Goal: Connect with others: Connect with others

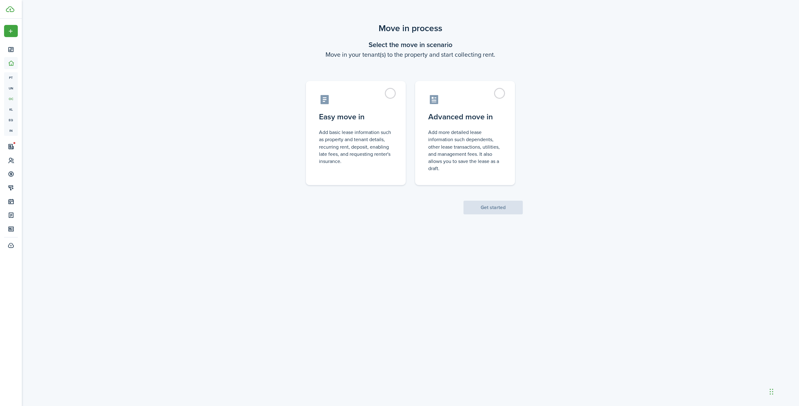
click at [352, 221] on div "Move in process Select the move in scenario Move in your tenant(s) to the prope…" at bounding box center [410, 206] width 777 height 374
click at [492, 267] on div "Move in process Select the move in scenario Move in your tenant(s) to the prope…" at bounding box center [410, 206] width 777 height 374
click at [447, 261] on div "Move in process Select the move in scenario Move in your tenant(s) to the prope…" at bounding box center [410, 206] width 777 height 374
click at [409, 49] on wizard-step-header-title "Select the move in scenario" at bounding box center [410, 45] width 225 height 10
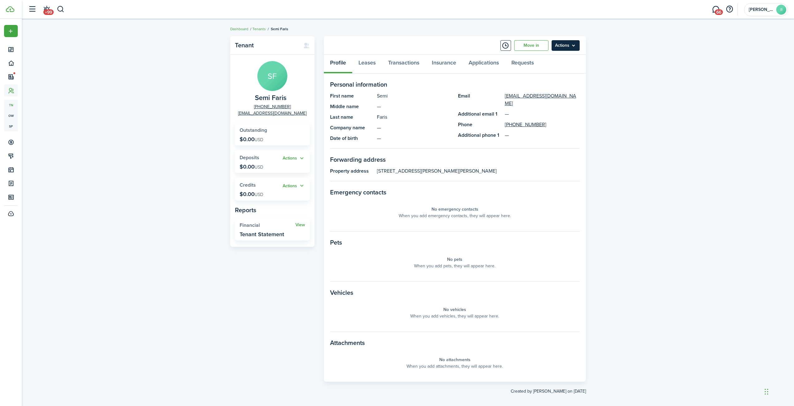
click at [573, 50] on menu-btn "Actions" at bounding box center [565, 45] width 28 height 11
click at [559, 68] on button "Send Connection" at bounding box center [552, 70] width 55 height 11
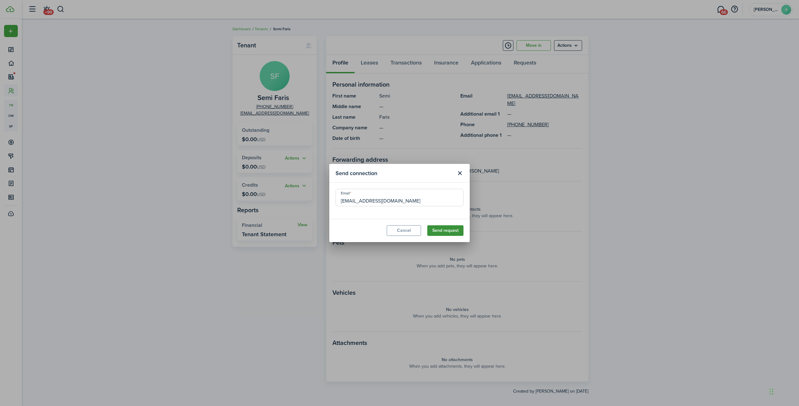
click at [452, 231] on button "Send request" at bounding box center [445, 231] width 36 height 11
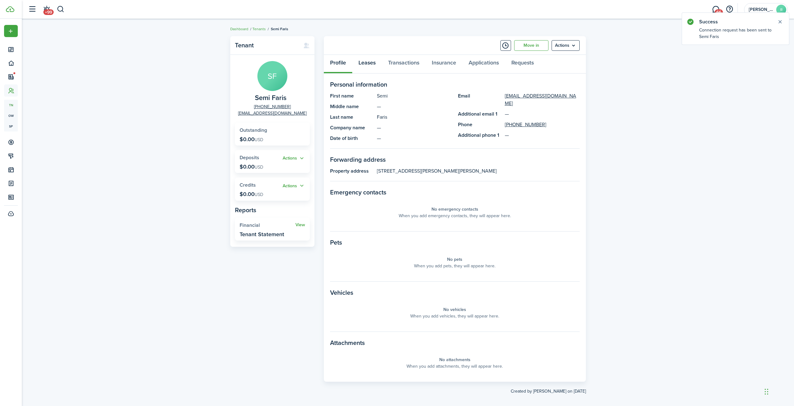
click at [367, 57] on link "Leases" at bounding box center [367, 64] width 30 height 19
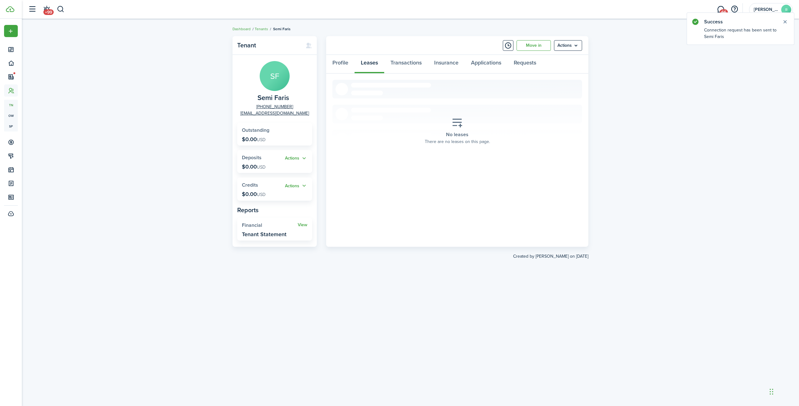
click at [457, 126] on icon at bounding box center [456, 123] width 11 height 11
click at [456, 119] on icon at bounding box center [456, 123] width 11 height 11
click at [406, 85] on section "No leases There are no leases on this page." at bounding box center [457, 131] width 250 height 103
click at [576, 45] on menu-btn "Actions" at bounding box center [568, 45] width 28 height 11
click at [551, 161] on section "No leases There are no leases on this page." at bounding box center [457, 131] width 250 height 103
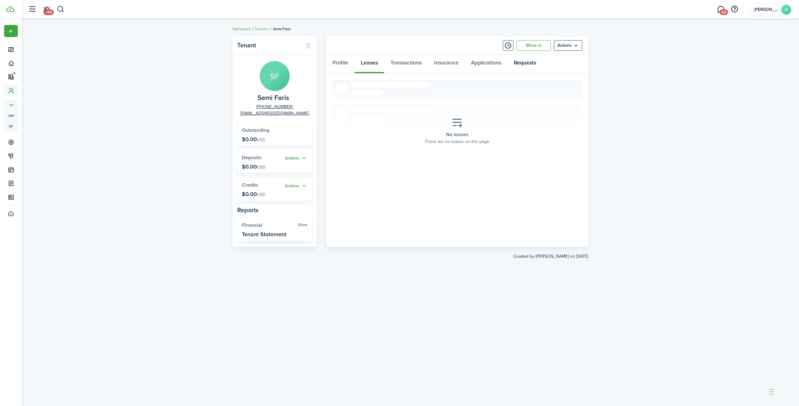
click at [530, 66] on link "Requests" at bounding box center [524, 64] width 35 height 19
click at [372, 62] on link "Leases" at bounding box center [369, 64] width 30 height 19
click at [338, 62] on link "Profile" at bounding box center [340, 64] width 28 height 19
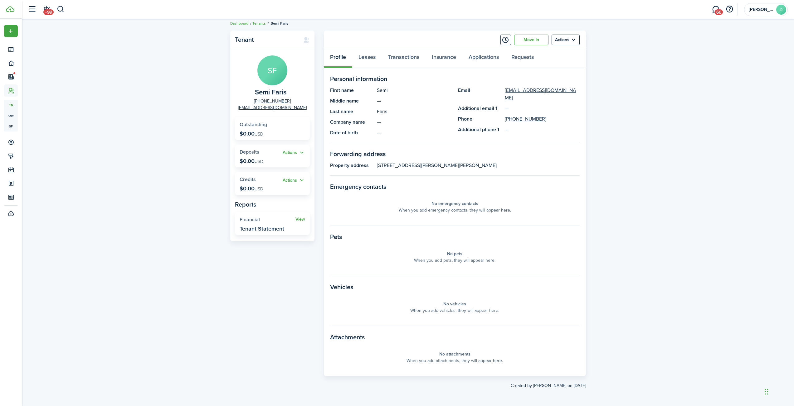
scroll to position [2, 0]
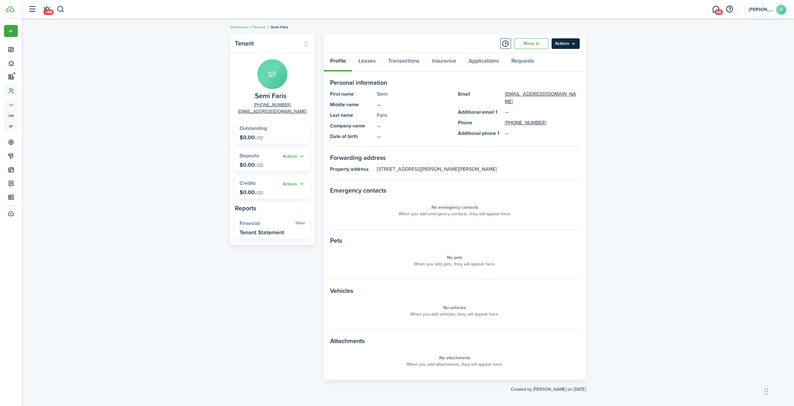
click at [560, 43] on menu-btn "Actions" at bounding box center [565, 43] width 28 height 11
click at [637, 75] on div "Tenant SF Semi Faris [PHONE_NUMBER] [EMAIL_ADDRESS][DOMAIN_NAME] Outstanding $0…" at bounding box center [408, 213] width 772 height 365
